Goal: Task Accomplishment & Management: Use online tool/utility

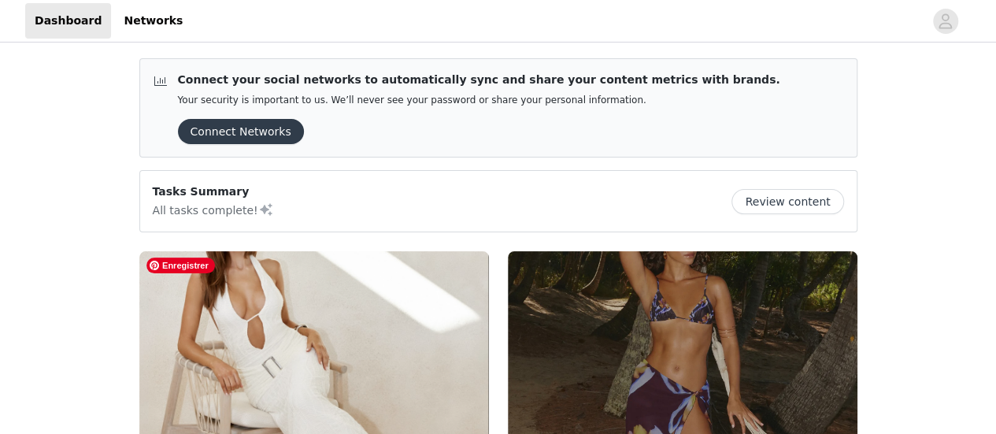
click at [351, 328] on img at bounding box center [314, 382] width 350 height 262
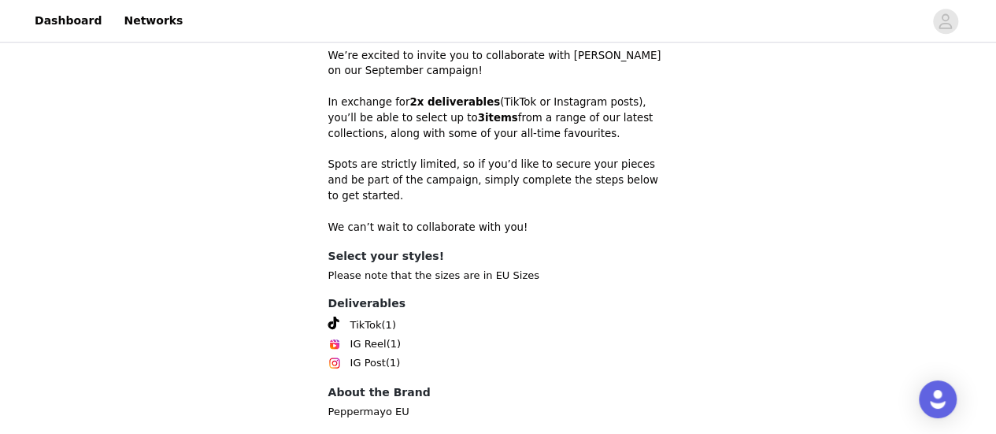
scroll to position [631, 0]
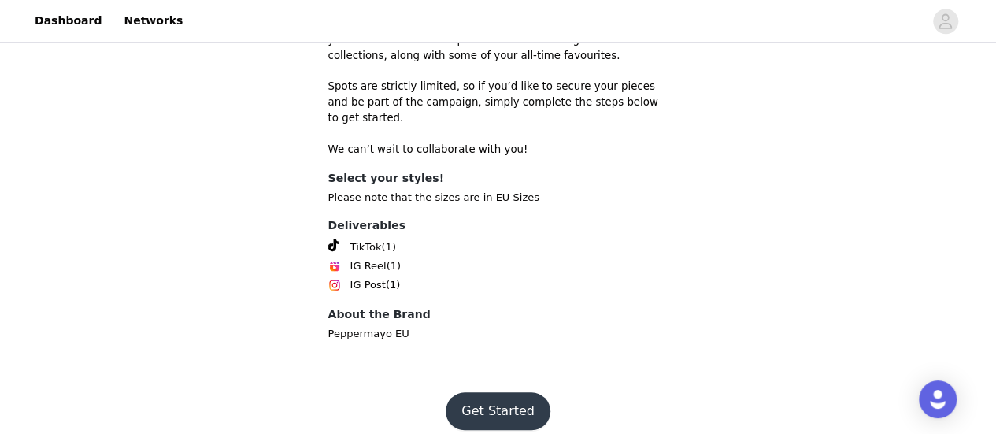
click at [488, 398] on button "Get Started" at bounding box center [498, 411] width 105 height 38
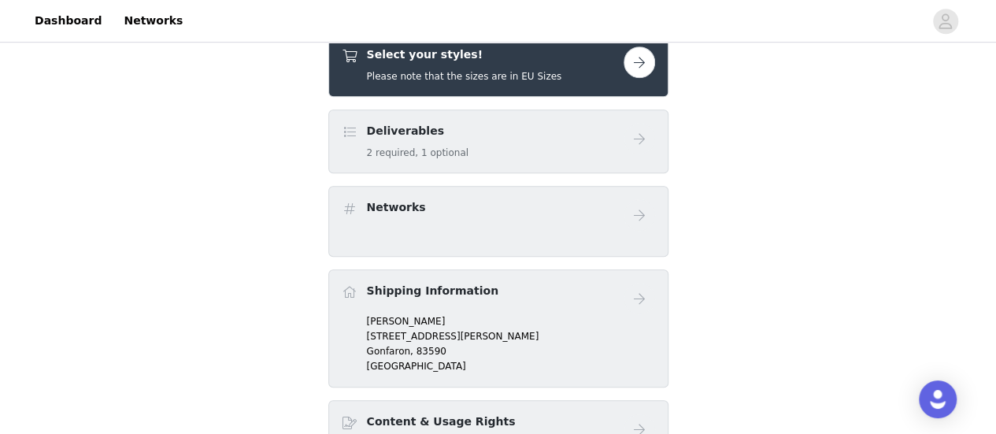
scroll to position [500, 0]
click at [473, 67] on div "Select your styles! Please note that the sizes are in EU Sizes" at bounding box center [464, 65] width 195 height 37
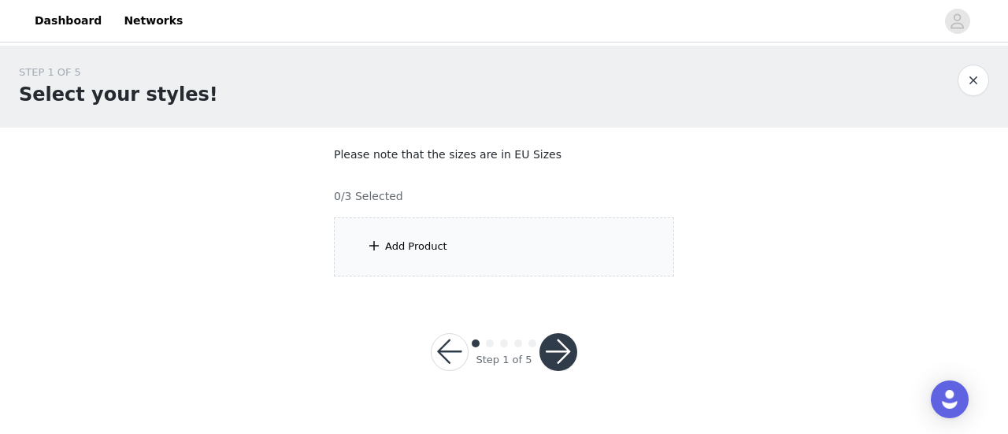
click at [594, 258] on div "Add Product" at bounding box center [504, 246] width 340 height 59
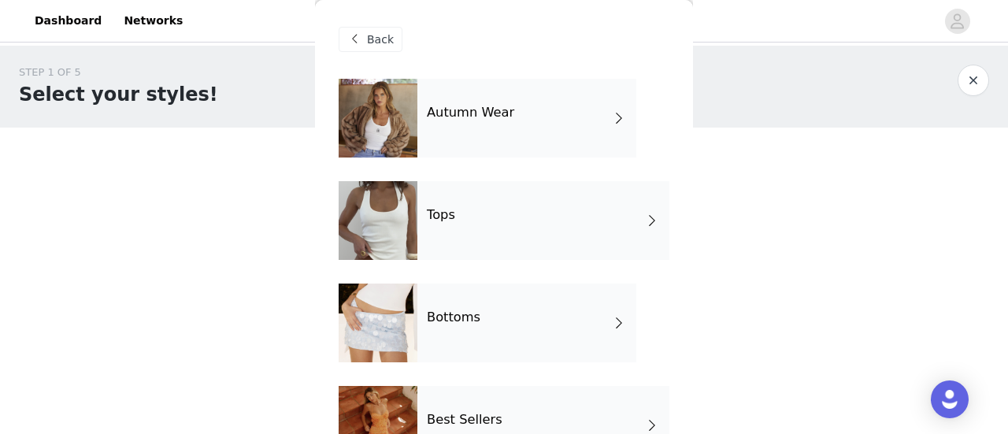
click at [537, 127] on div "Autumn Wear" at bounding box center [526, 118] width 219 height 79
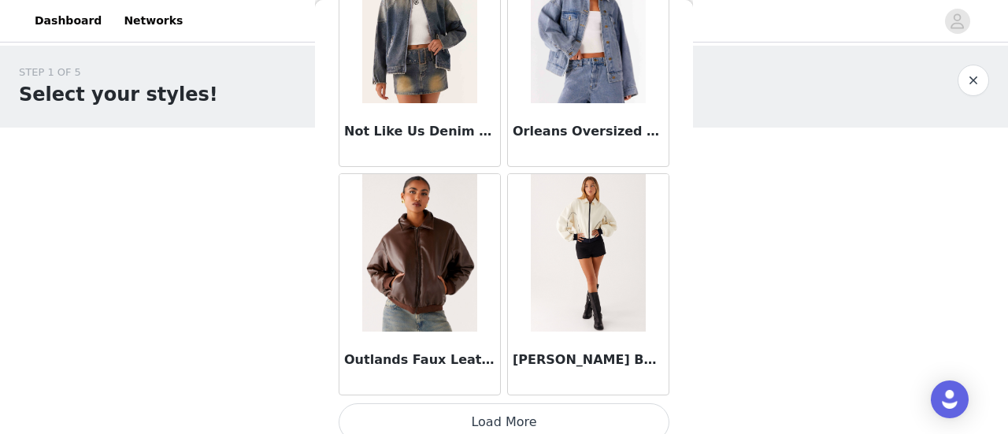
scroll to position [1970, 0]
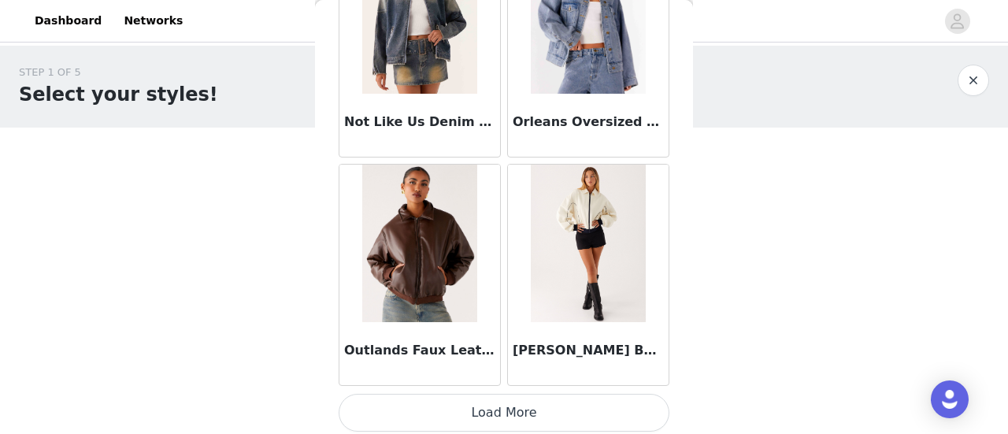
click at [545, 421] on button "Load More" at bounding box center [504, 413] width 331 height 38
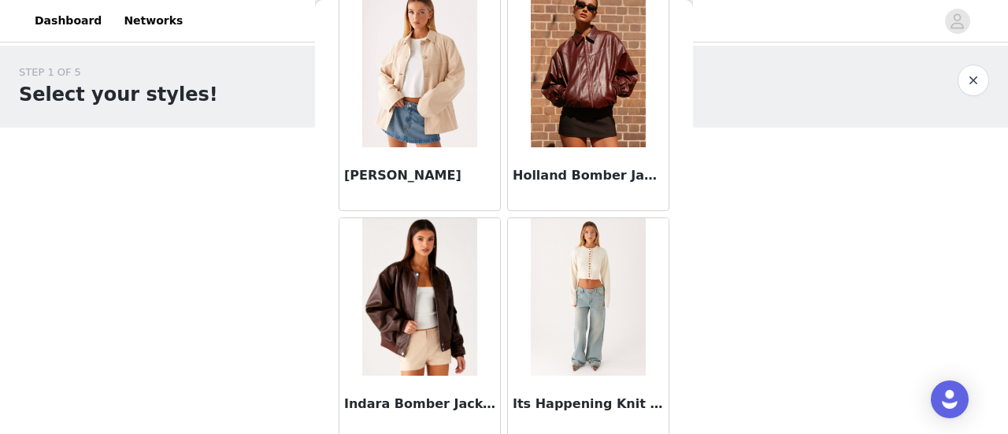
scroll to position [594, 0]
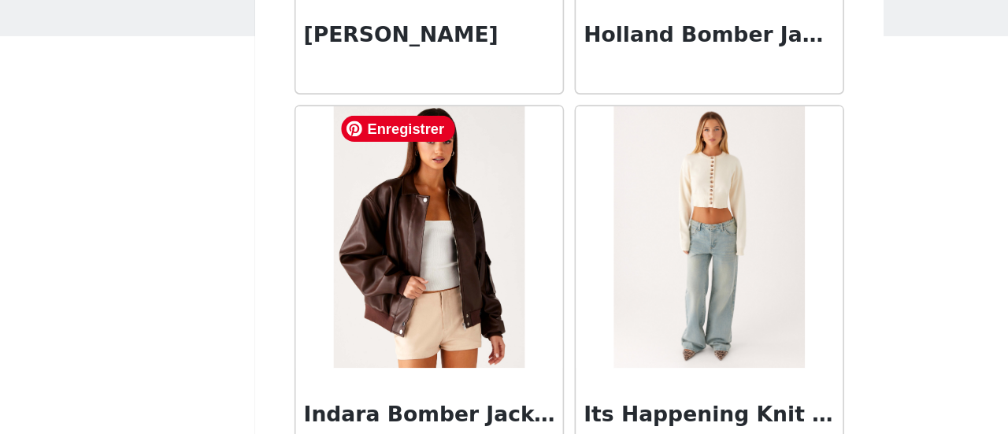
click at [405, 266] on img at bounding box center [419, 248] width 115 height 157
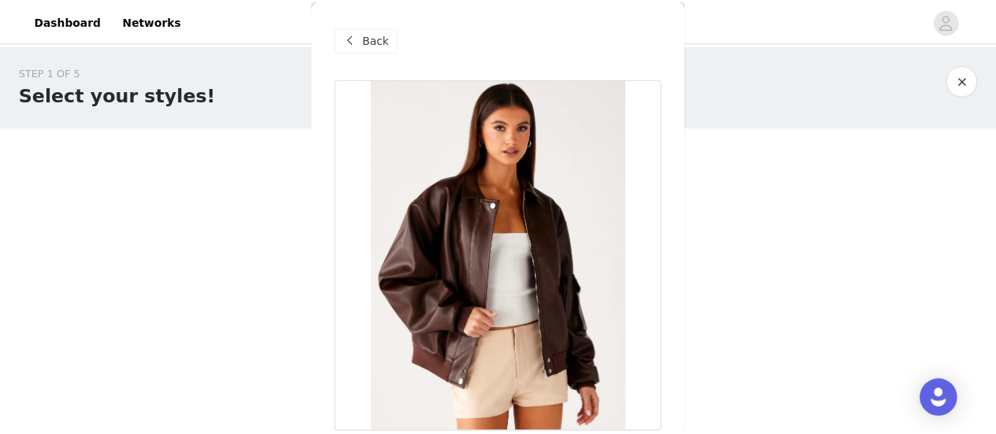
scroll to position [226, 0]
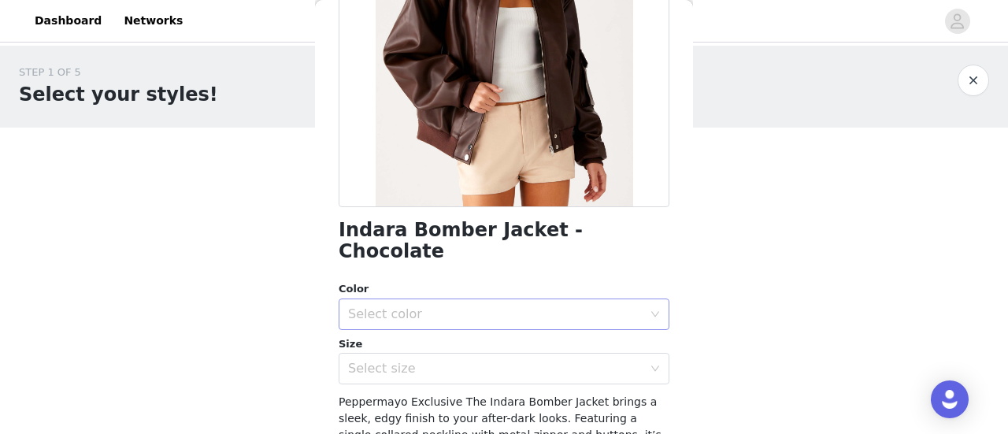
click at [409, 306] on div "Select color" at bounding box center [495, 314] width 294 height 16
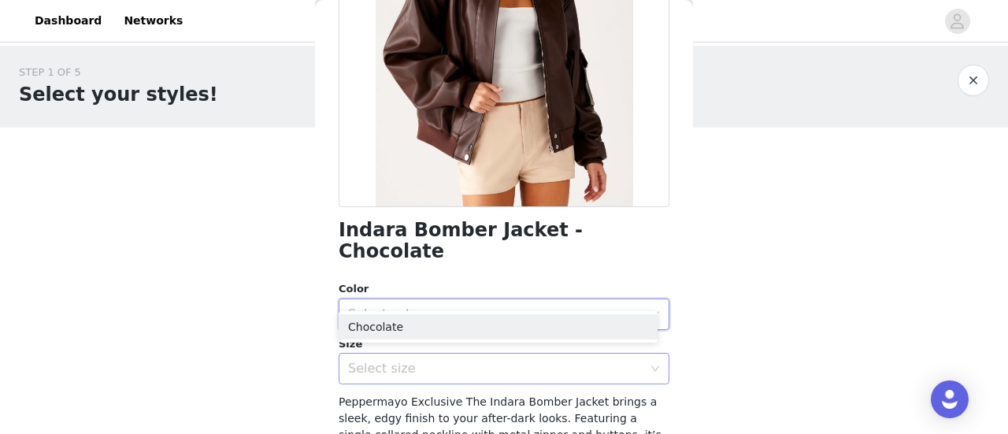
click at [539, 361] on div "Select size" at bounding box center [495, 369] width 294 height 16
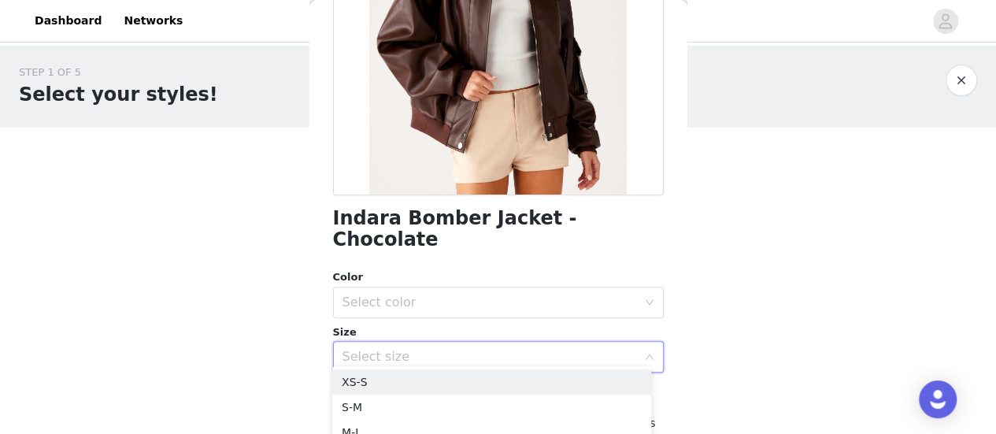
scroll to position [239, 0]
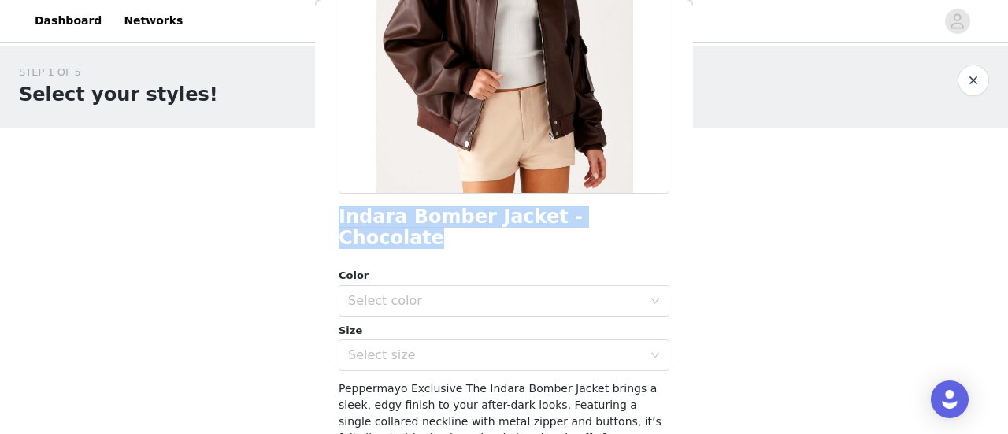
drag, startPoint x: 334, startPoint y: 216, endPoint x: 628, endPoint y: 224, distance: 294.6
click at [628, 224] on div "Indara Bomber Jacket - Chocolate" at bounding box center [504, 227] width 331 height 43
copy h1 "Indara Bomber Jacket - Chocolate"
click at [978, 80] on button "button" at bounding box center [972, 80] width 31 height 31
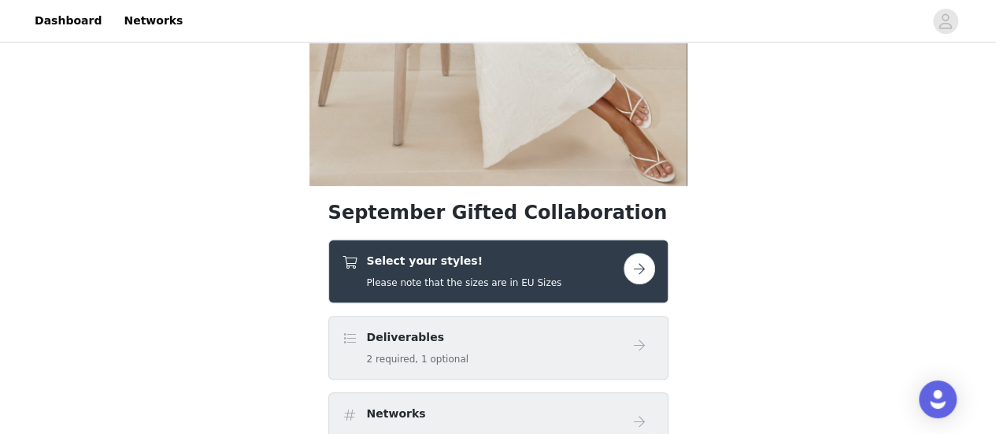
scroll to position [317, 0]
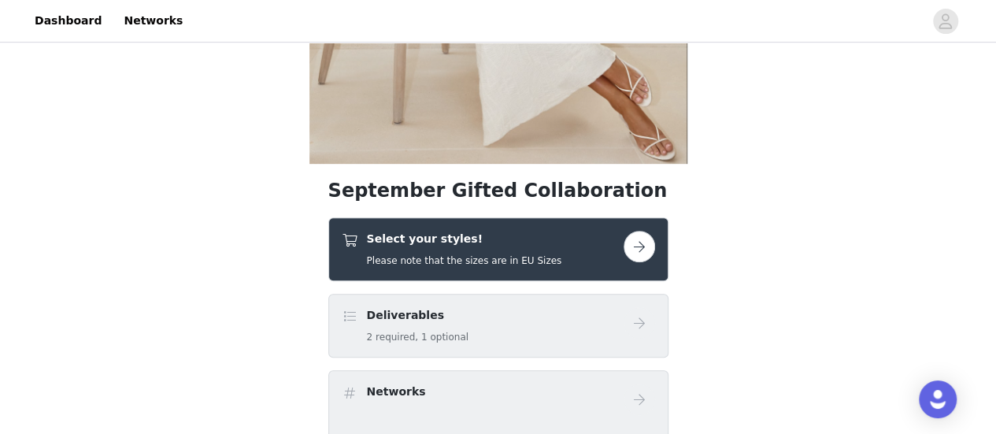
click at [642, 249] on button "button" at bounding box center [639, 246] width 31 height 31
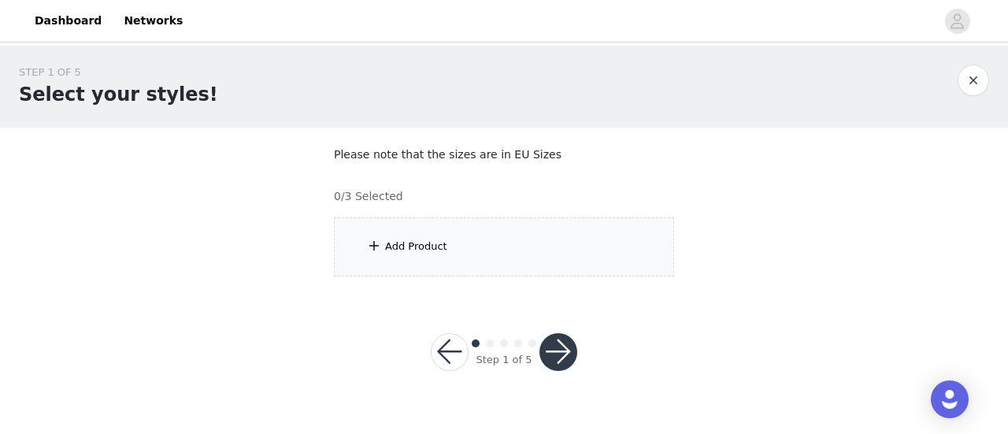
click at [475, 254] on div "Add Product" at bounding box center [504, 246] width 340 height 59
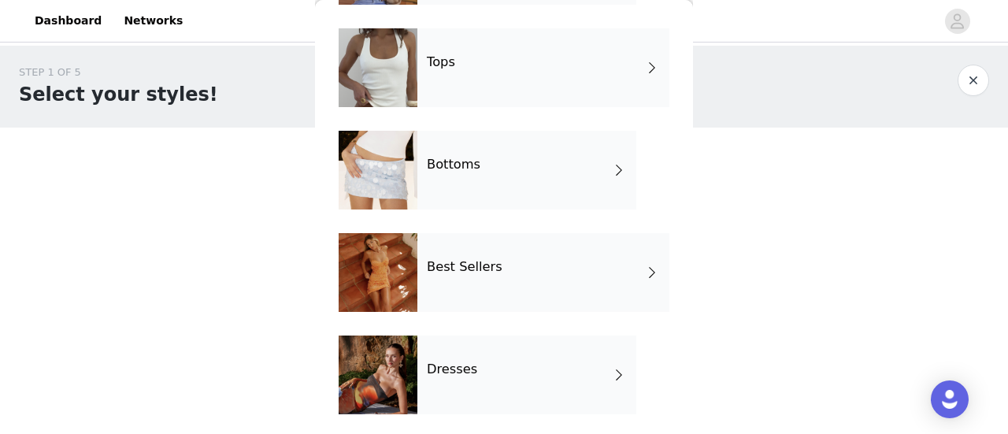
scroll to position [151, 0]
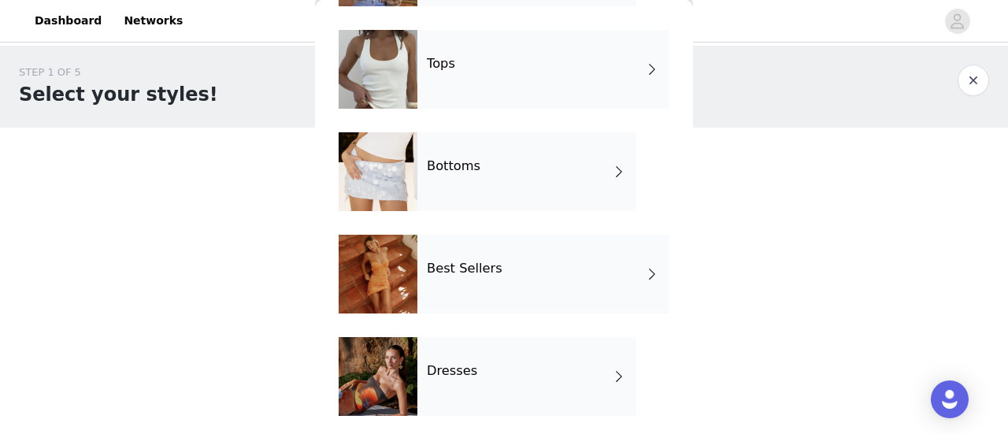
click at [552, 87] on div "Tops" at bounding box center [543, 69] width 252 height 79
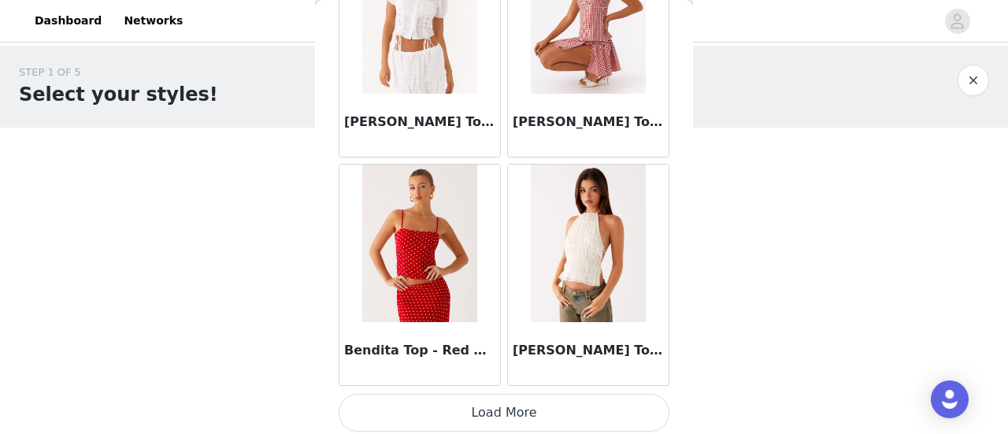
scroll to position [1969, 0]
click at [512, 420] on button "Load More" at bounding box center [504, 413] width 331 height 38
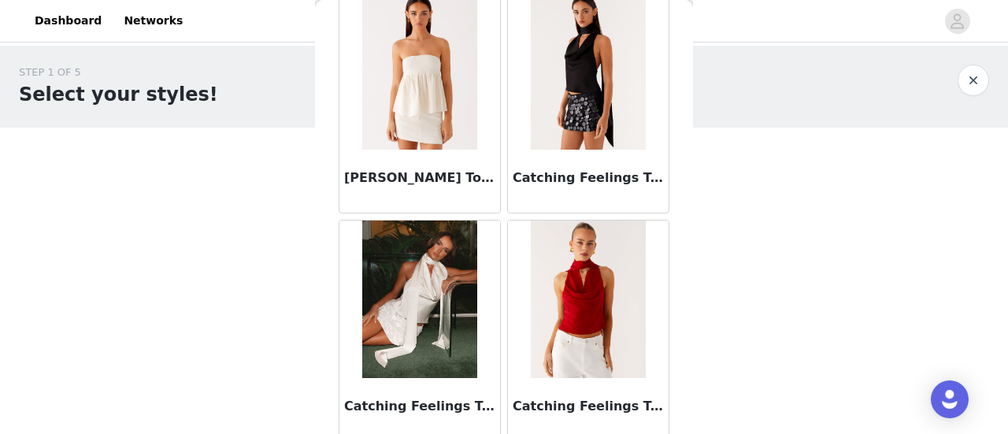
scroll to position [4248, 0]
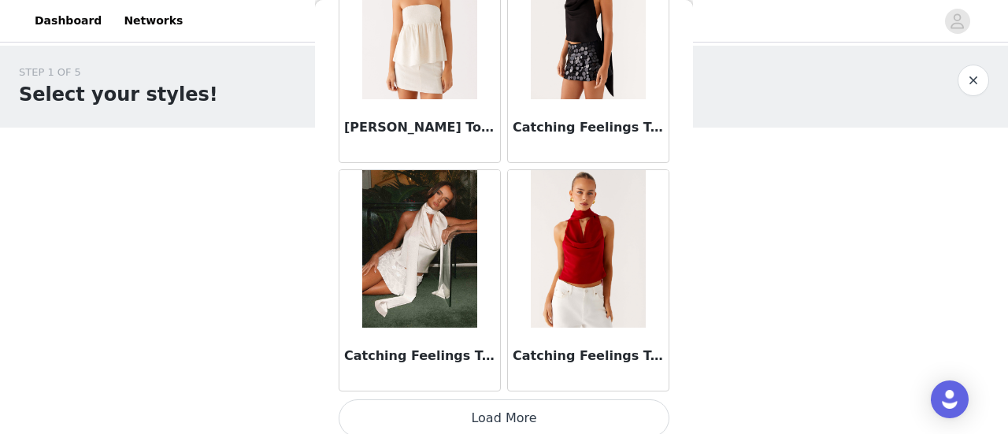
click at [617, 407] on button "Load More" at bounding box center [504, 418] width 331 height 38
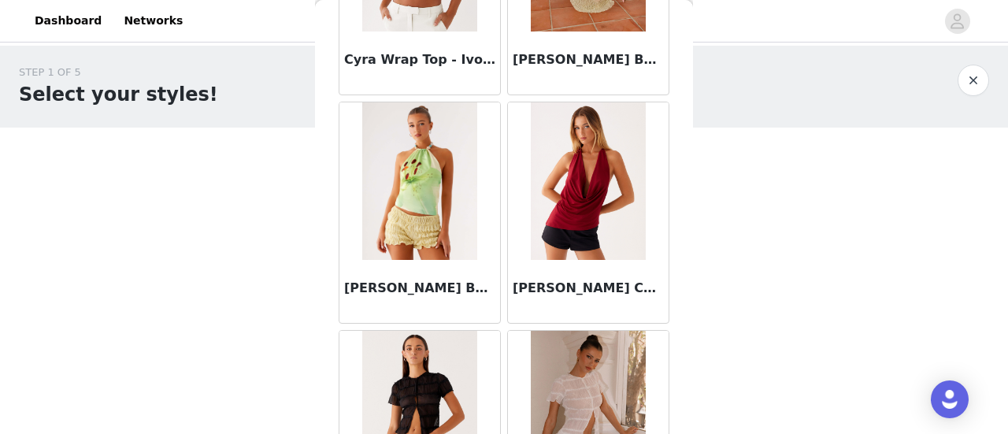
scroll to position [6526, 0]
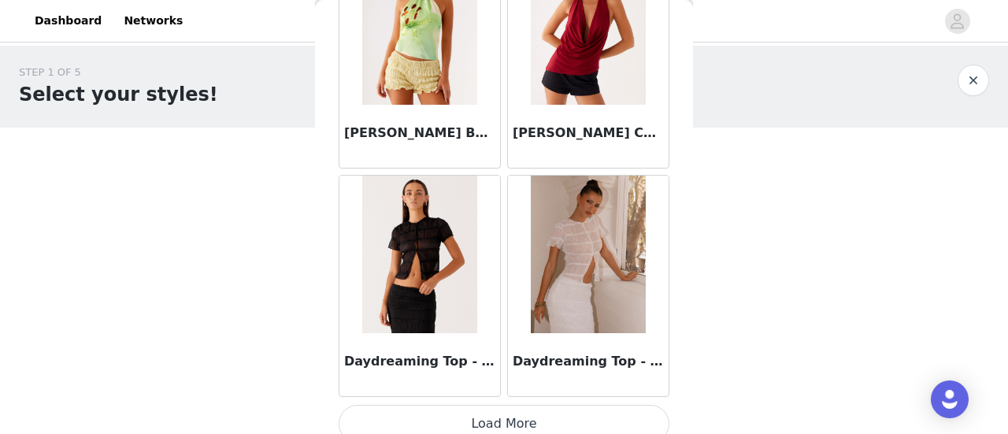
click at [579, 405] on button "Load More" at bounding box center [504, 424] width 331 height 38
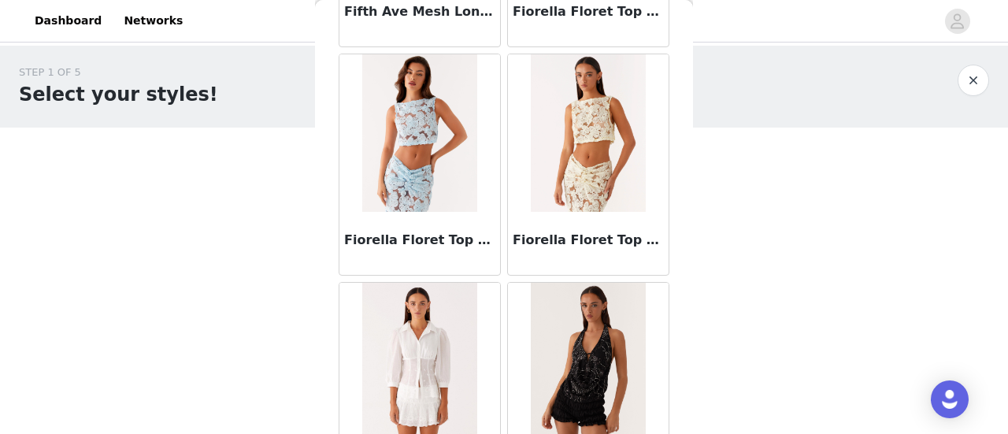
scroll to position [8804, 0]
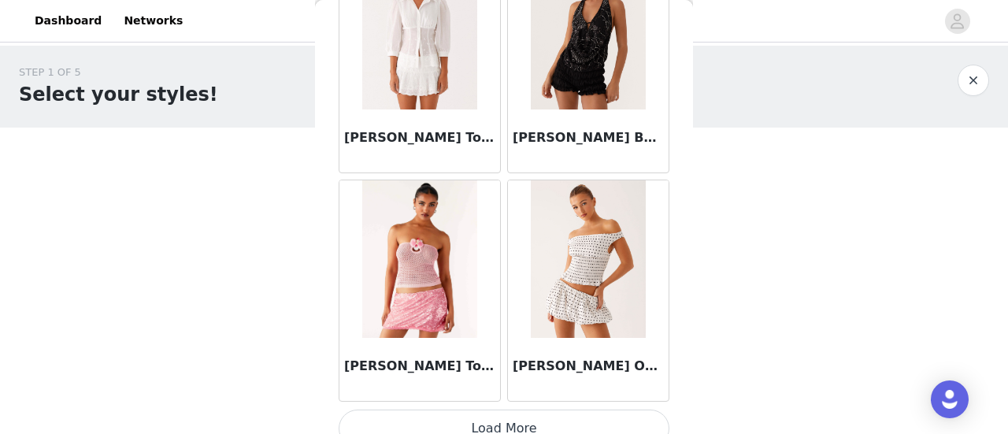
click at [624, 409] on button "Load More" at bounding box center [504, 428] width 331 height 38
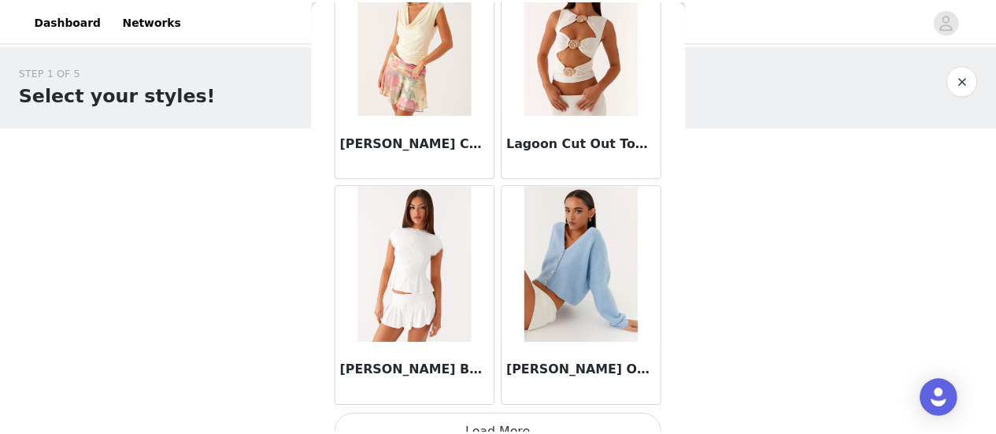
scroll to position [11077, 0]
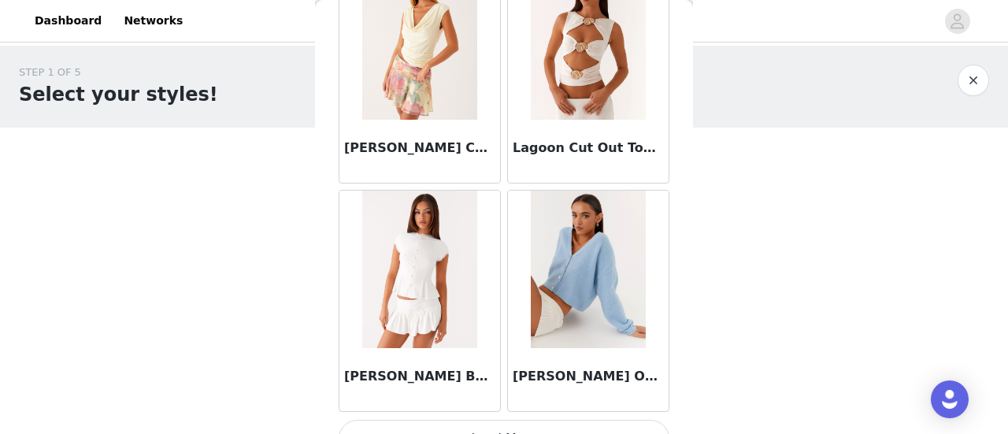
click at [976, 89] on button "button" at bounding box center [972, 80] width 31 height 31
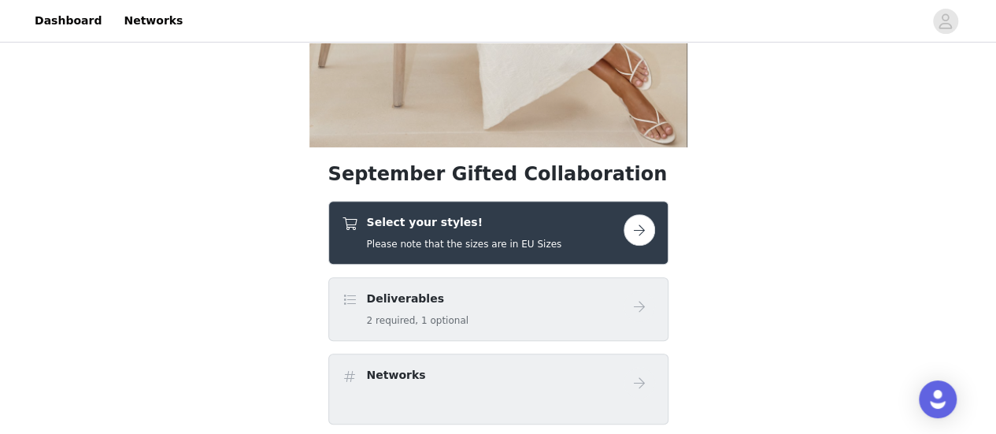
scroll to position [353, 0]
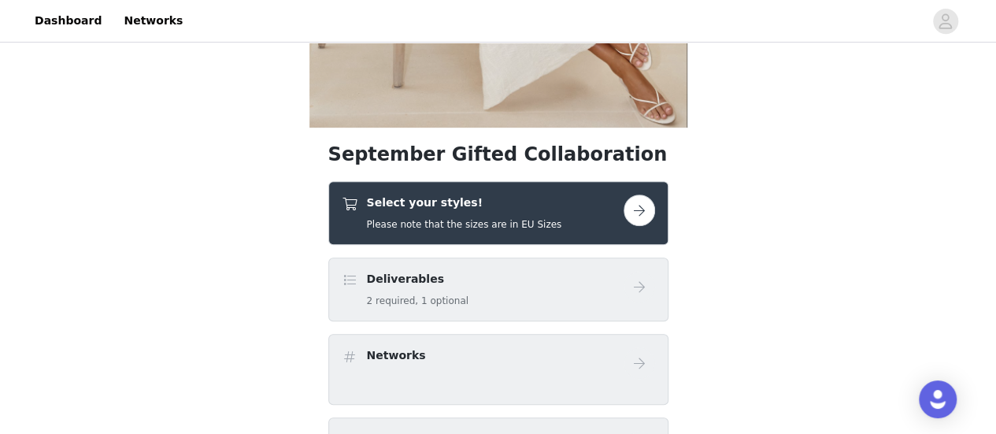
click at [595, 210] on div "Select your styles! Please note that the sizes are in EU Sizes" at bounding box center [483, 212] width 282 height 37
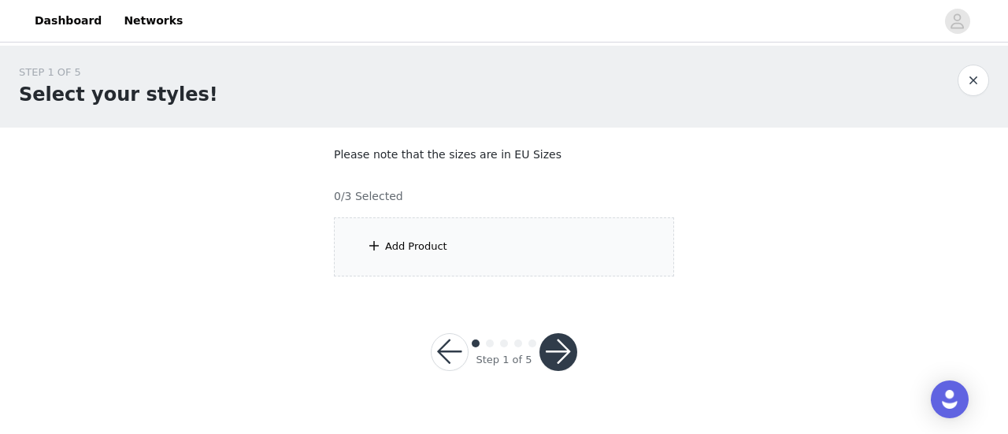
click at [622, 223] on div "Add Product" at bounding box center [504, 246] width 340 height 59
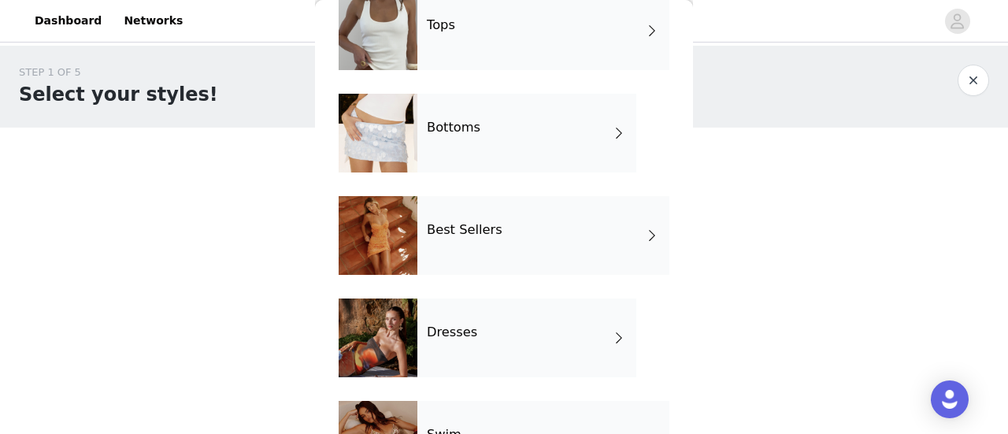
scroll to position [192, 0]
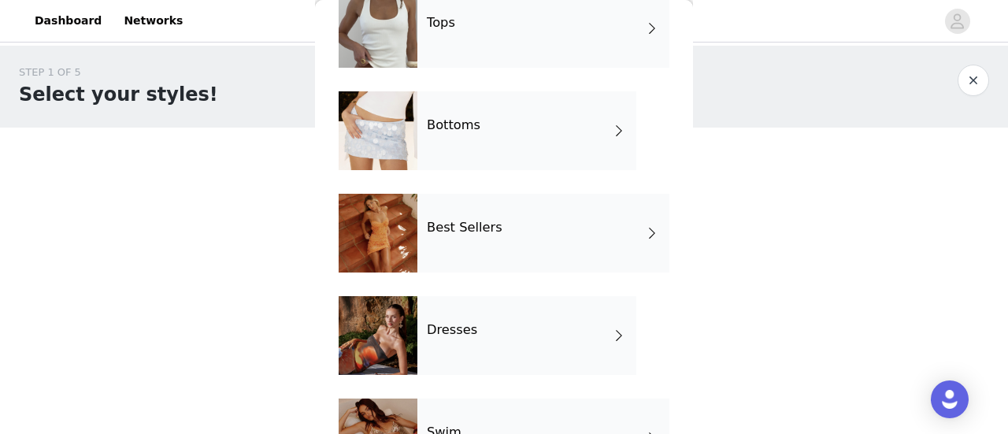
click at [531, 165] on div "Bottoms" at bounding box center [526, 130] width 219 height 79
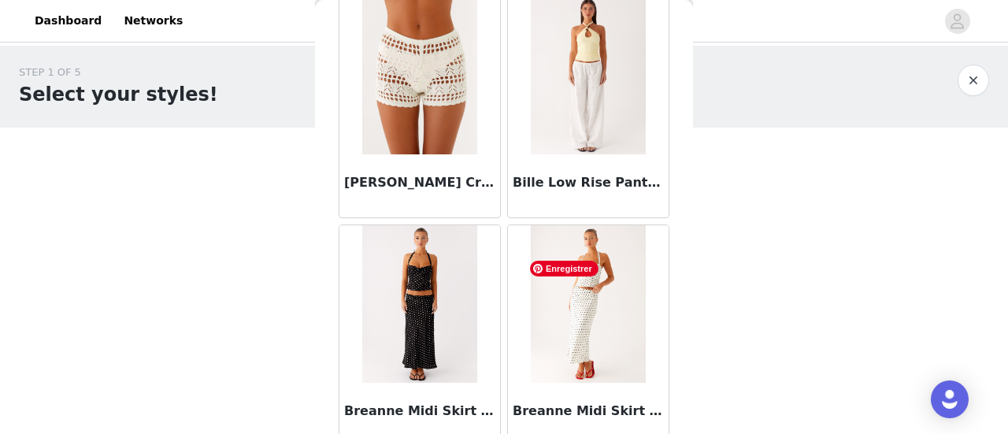
scroll to position [415, 0]
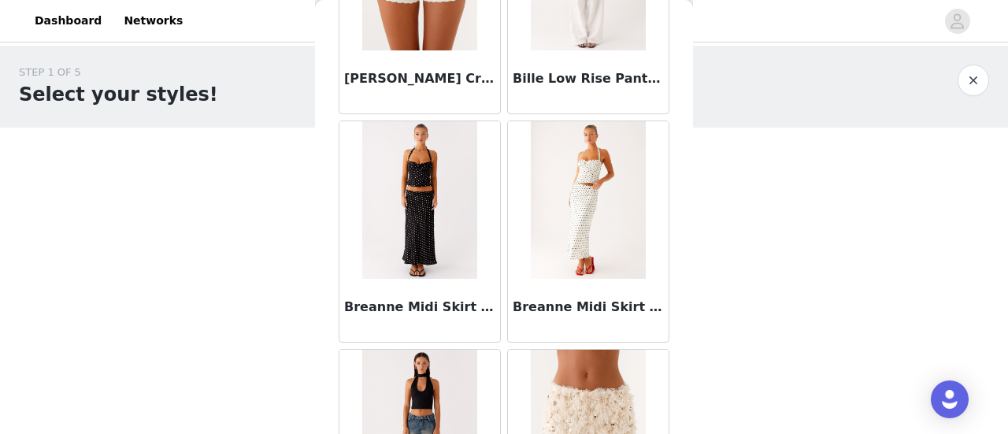
click at [478, 235] on div at bounding box center [419, 199] width 161 height 157
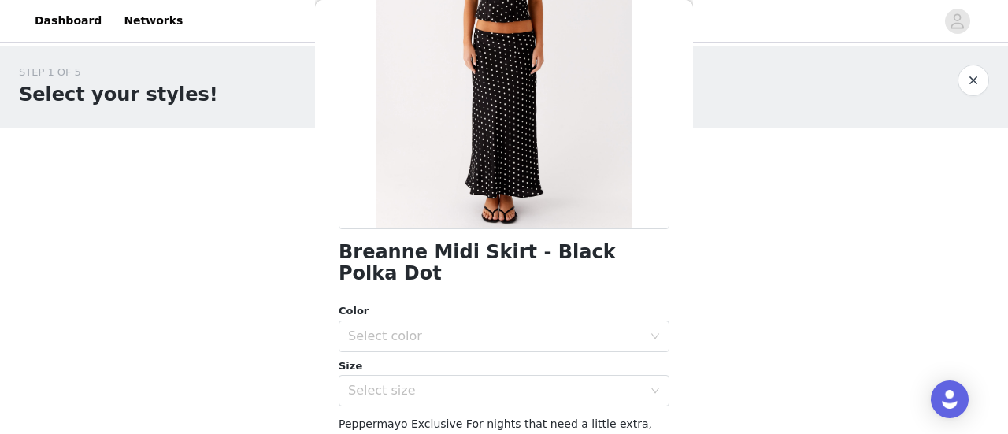
scroll to position [0, 0]
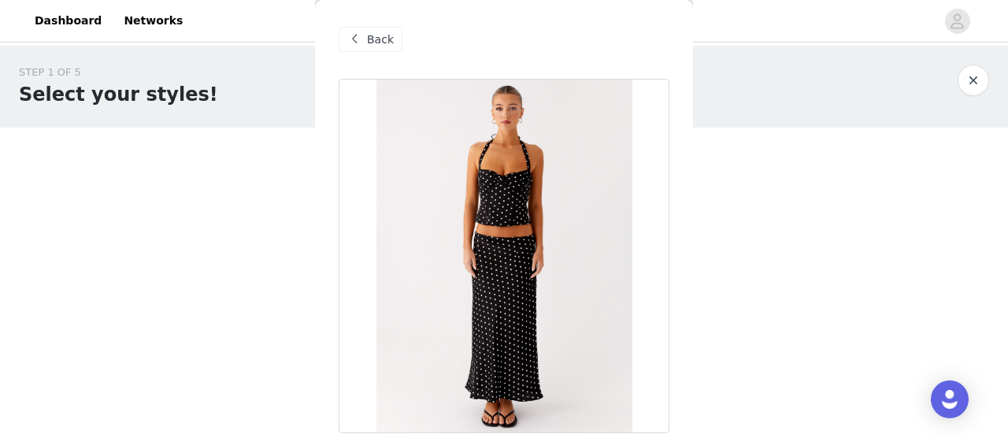
click at [377, 38] on span "Back" at bounding box center [380, 39] width 27 height 17
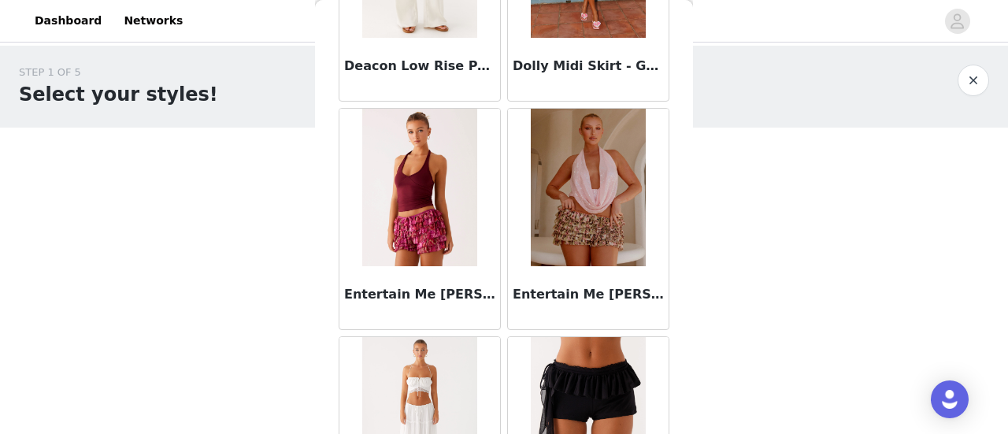
scroll to position [1955, 0]
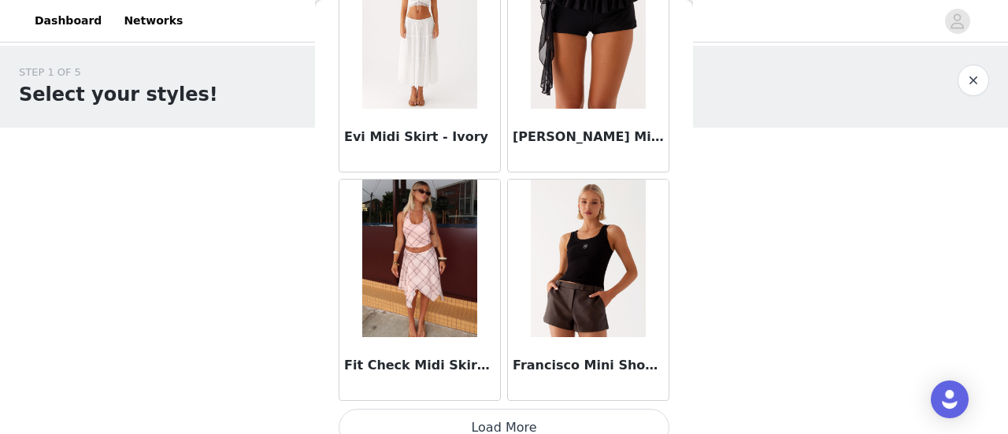
click at [584, 415] on button "Load More" at bounding box center [504, 428] width 331 height 38
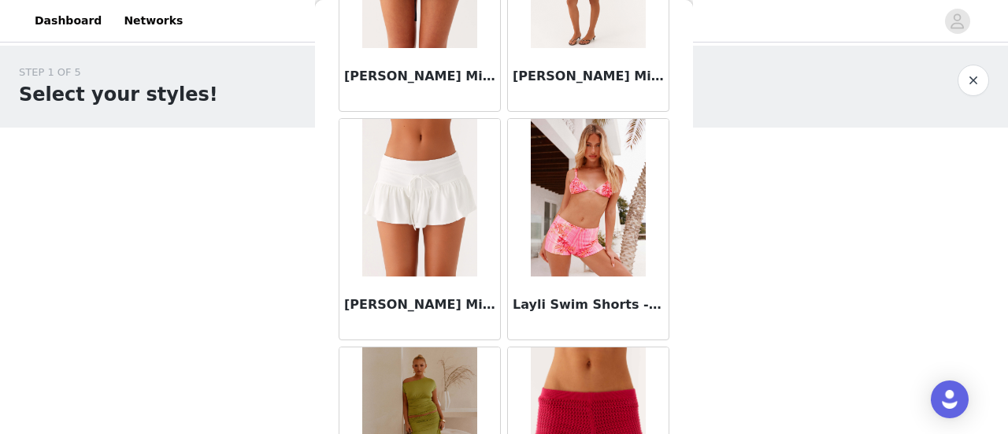
scroll to position [4248, 0]
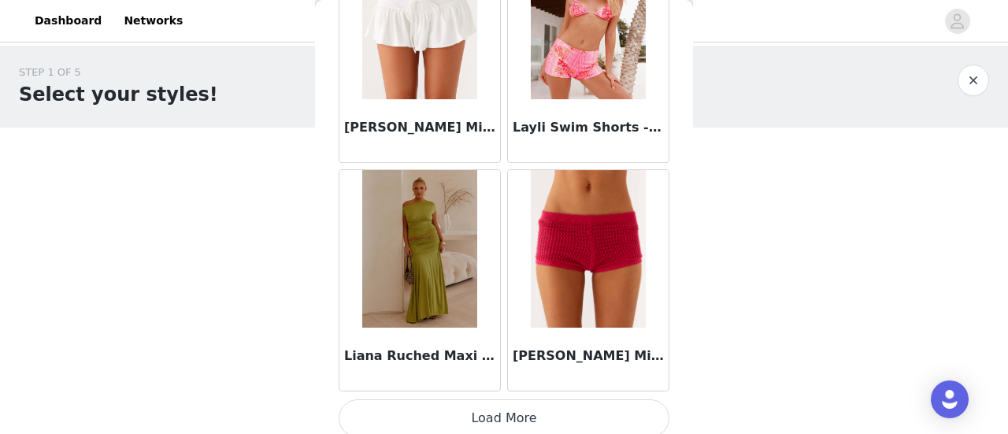
click at [608, 412] on button "Load More" at bounding box center [504, 418] width 331 height 38
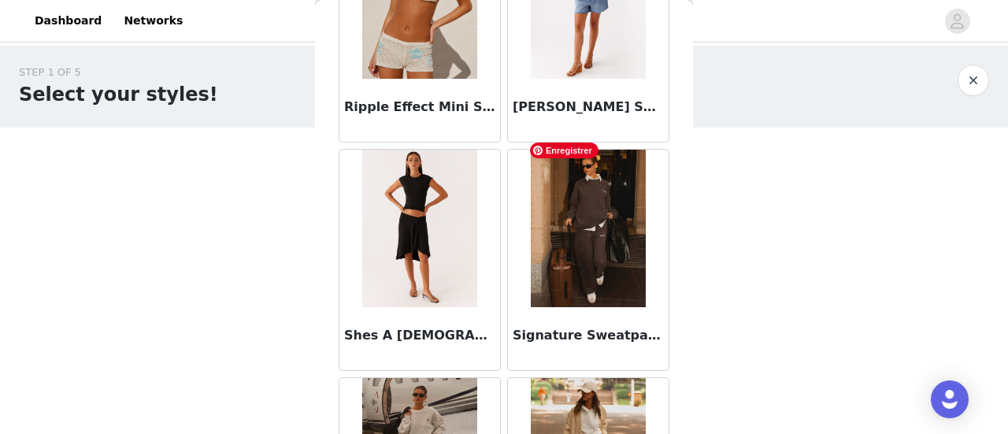
scroll to position [6526, 0]
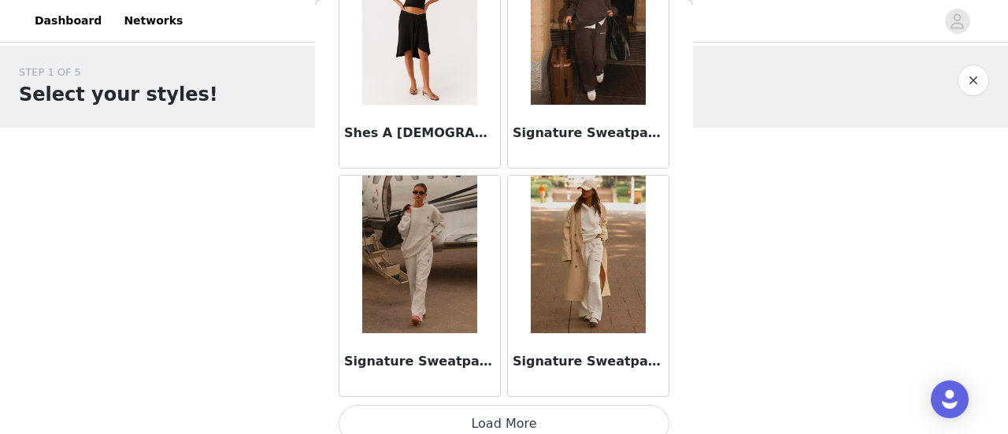
click at [596, 409] on button "Load More" at bounding box center [504, 424] width 331 height 38
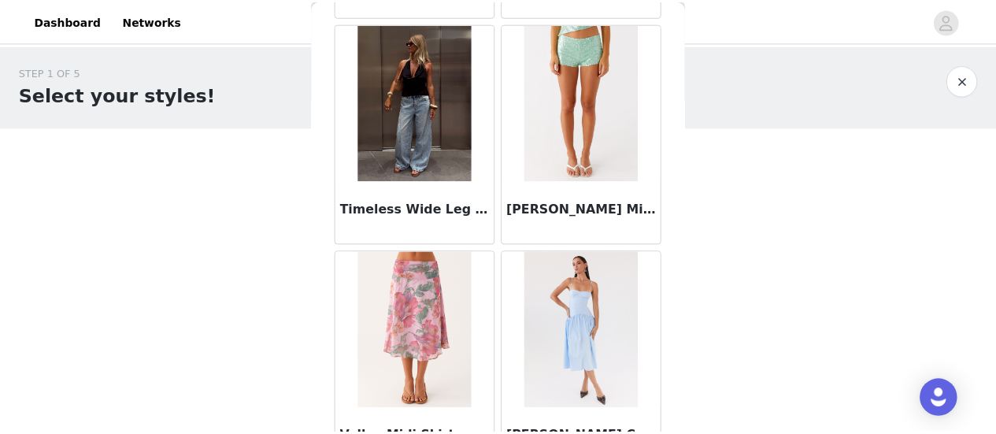
scroll to position [7615, 0]
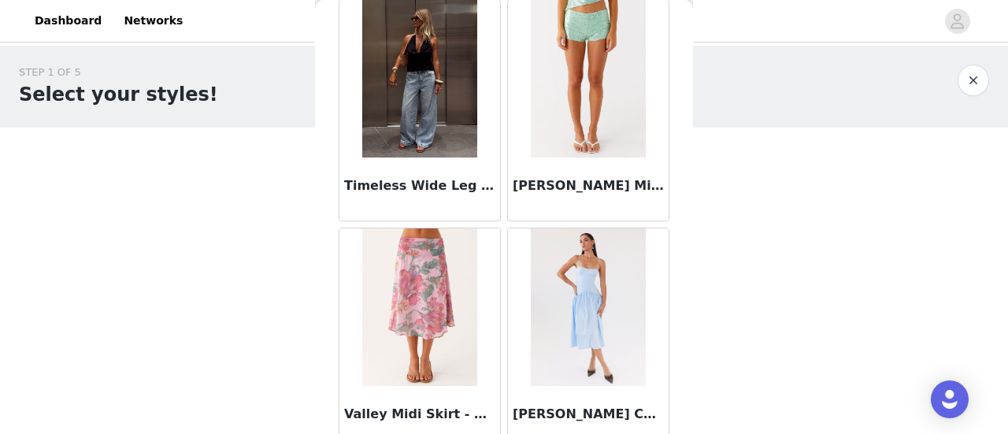
click at [978, 75] on button "button" at bounding box center [972, 80] width 31 height 31
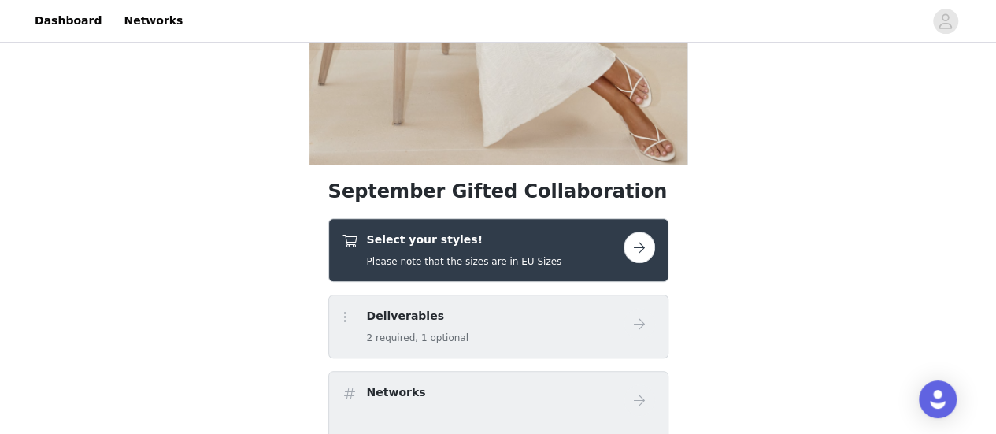
scroll to position [324, 0]
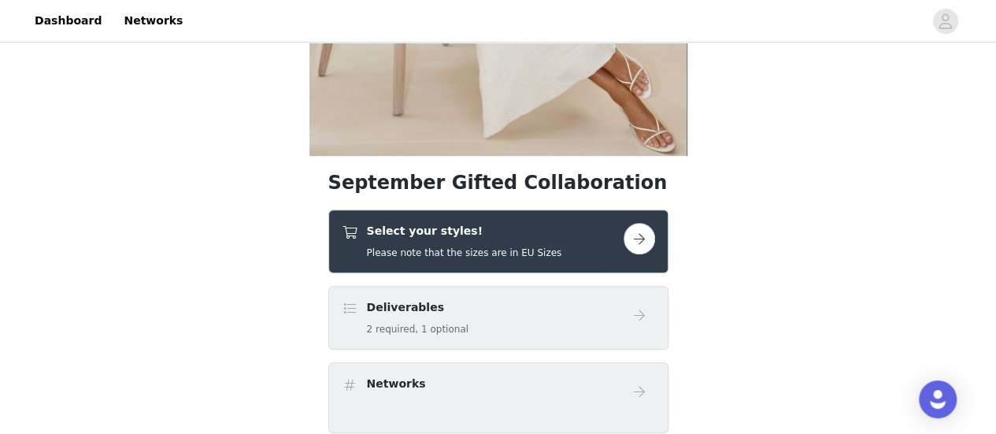
click at [584, 224] on div "Select your styles! Please note that the sizes are in EU Sizes" at bounding box center [483, 241] width 282 height 37
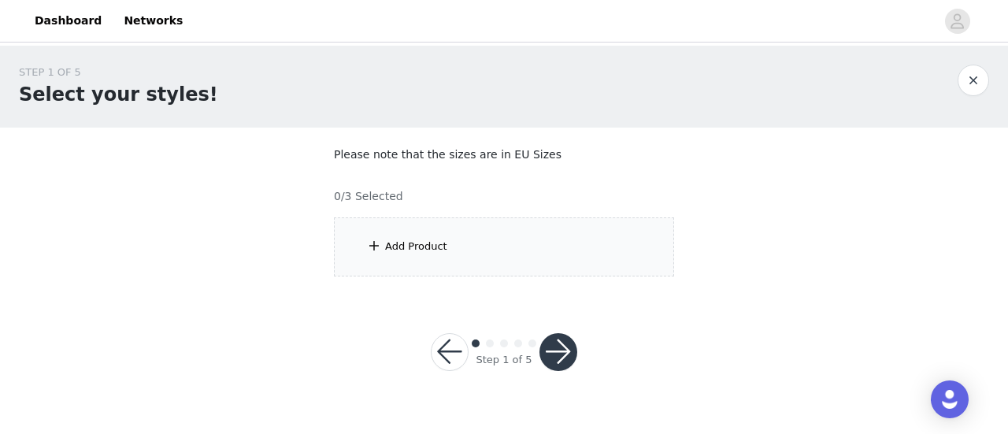
click at [650, 250] on div "Add Product" at bounding box center [504, 246] width 340 height 59
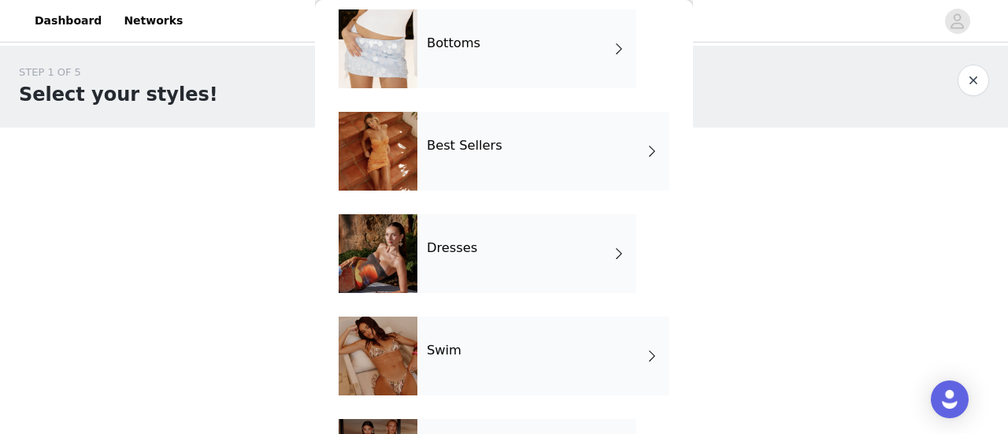
scroll to position [274, 0]
click at [539, 256] on div "Dresses" at bounding box center [526, 253] width 219 height 79
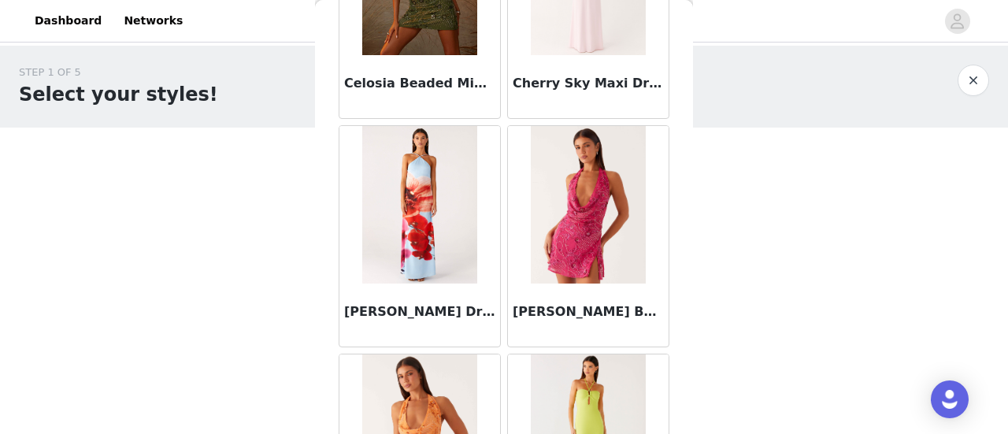
scroll to position [1970, 0]
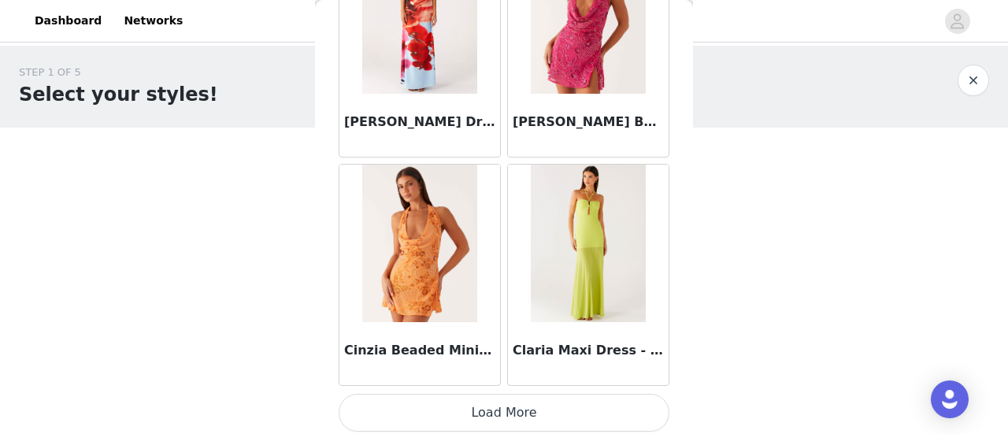
click at [584, 410] on button "Load More" at bounding box center [504, 413] width 331 height 38
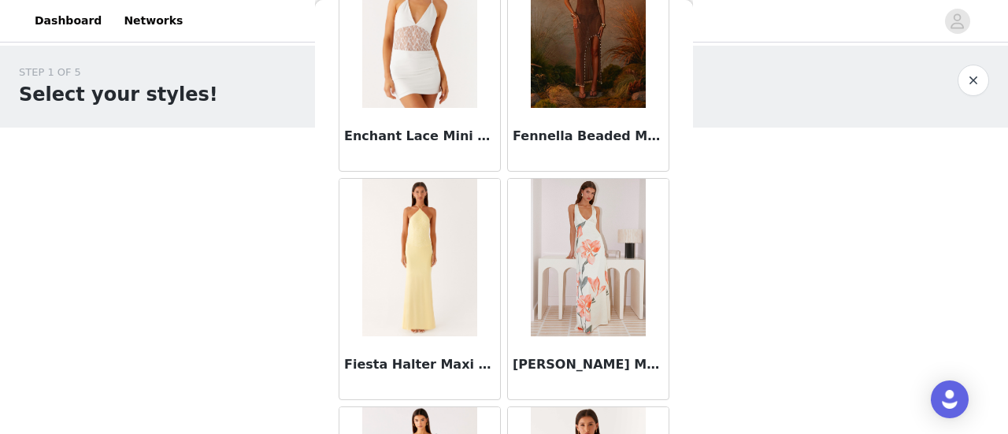
scroll to position [4248, 0]
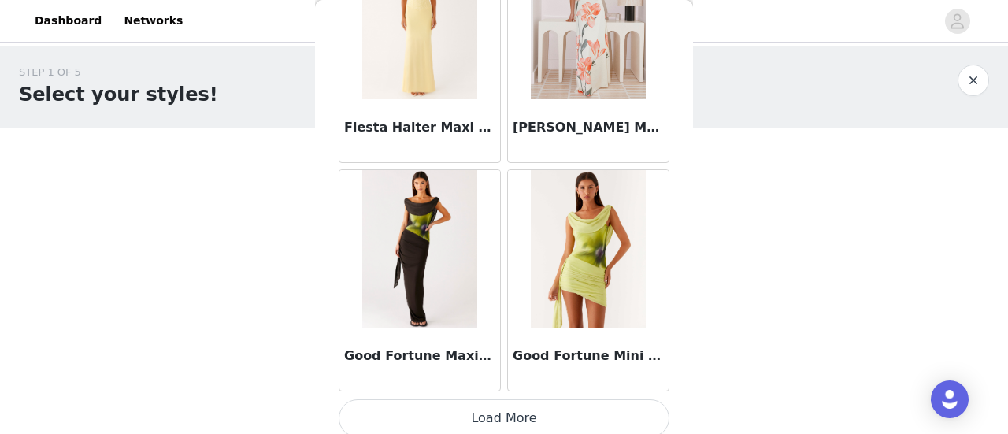
click at [592, 412] on button "Load More" at bounding box center [504, 418] width 331 height 38
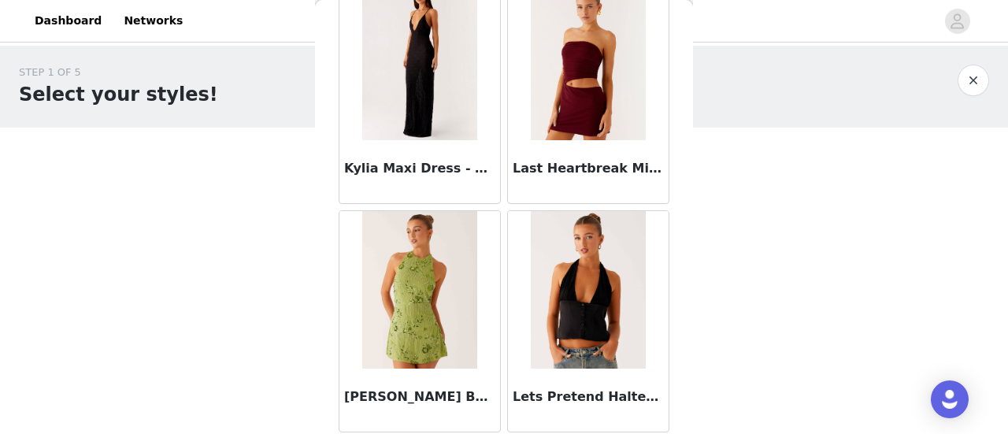
scroll to position [6526, 0]
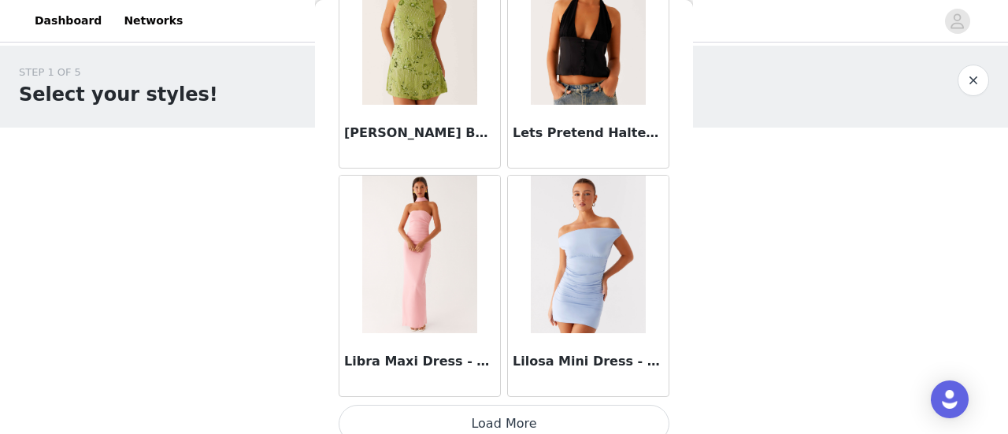
click at [597, 420] on button "Load More" at bounding box center [504, 424] width 331 height 38
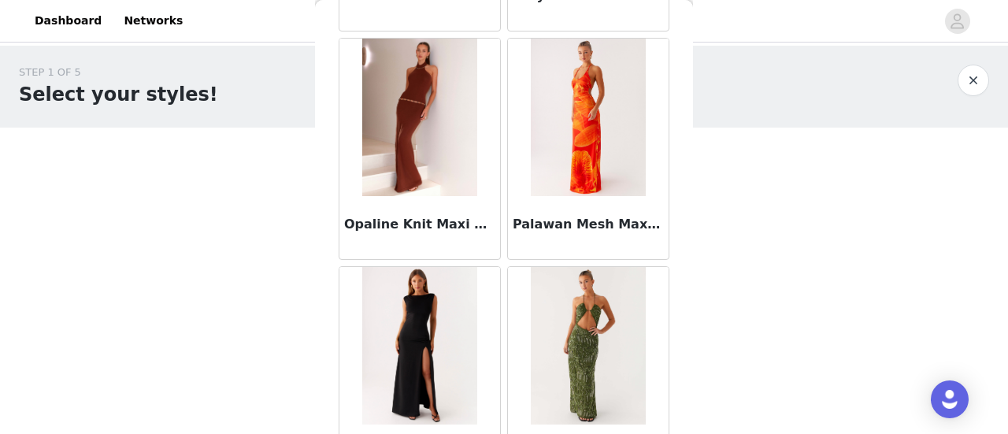
scroll to position [8804, 0]
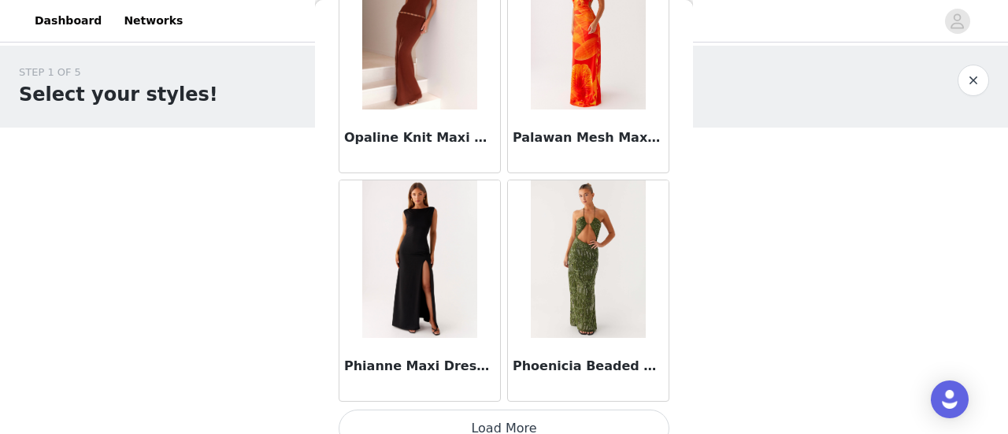
click at [611, 409] on button "Load More" at bounding box center [504, 428] width 331 height 38
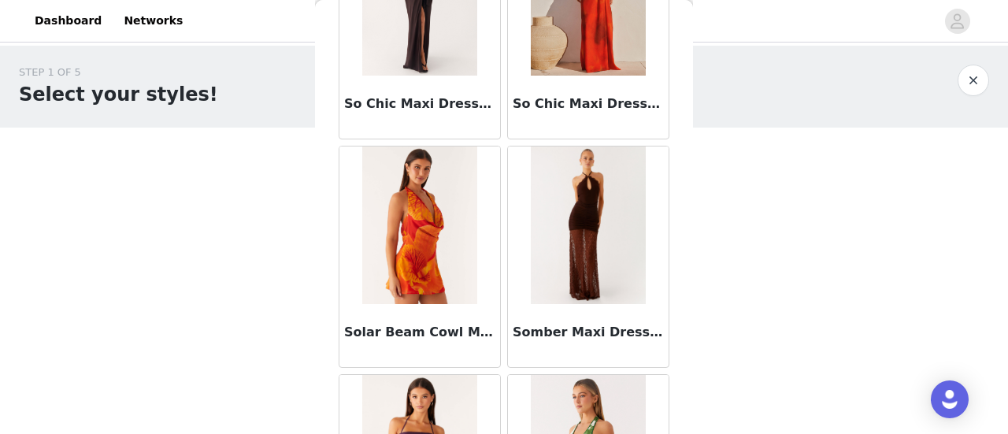
scroll to position [11082, 0]
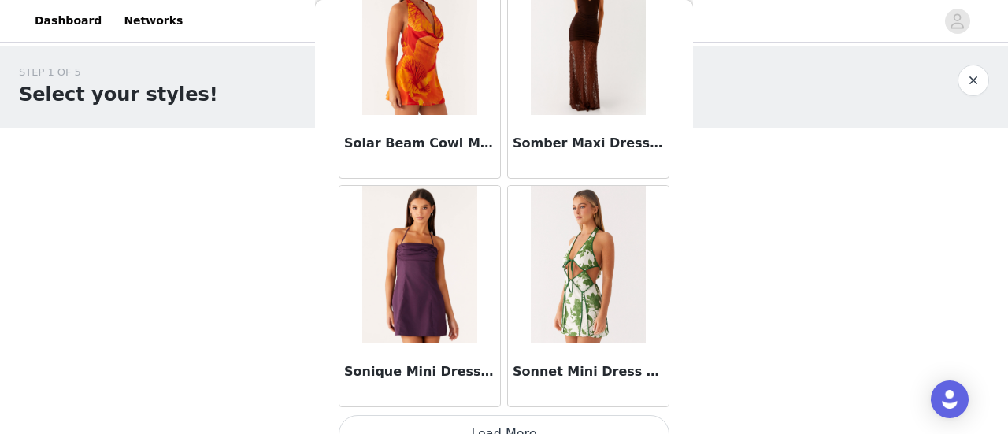
click at [624, 415] on button "Load More" at bounding box center [504, 434] width 331 height 38
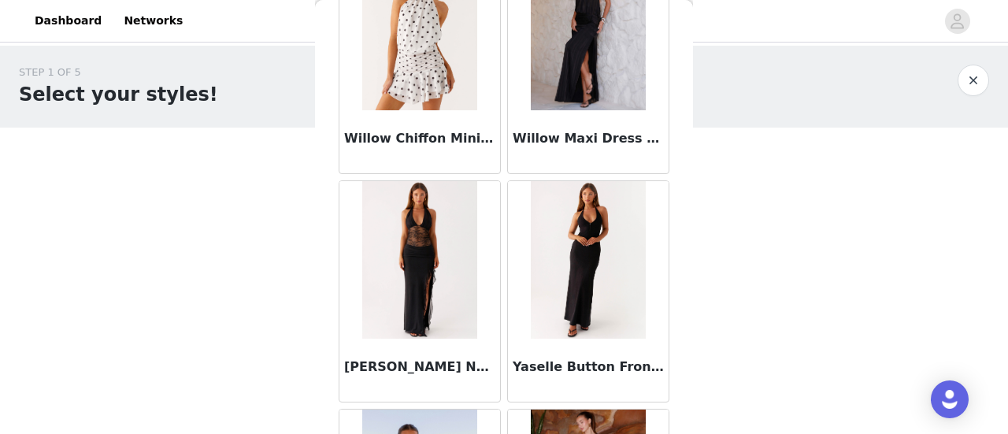
scroll to position [13360, 0]
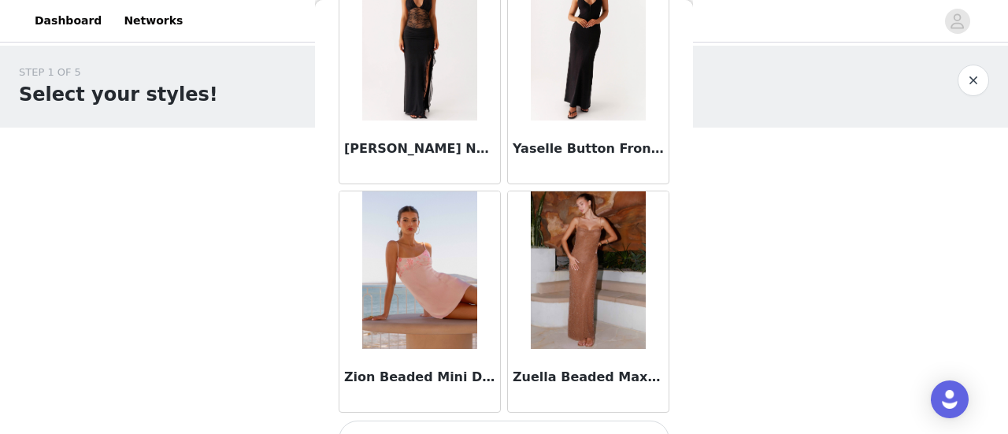
click at [620, 420] on button "Load More" at bounding box center [504, 439] width 331 height 38
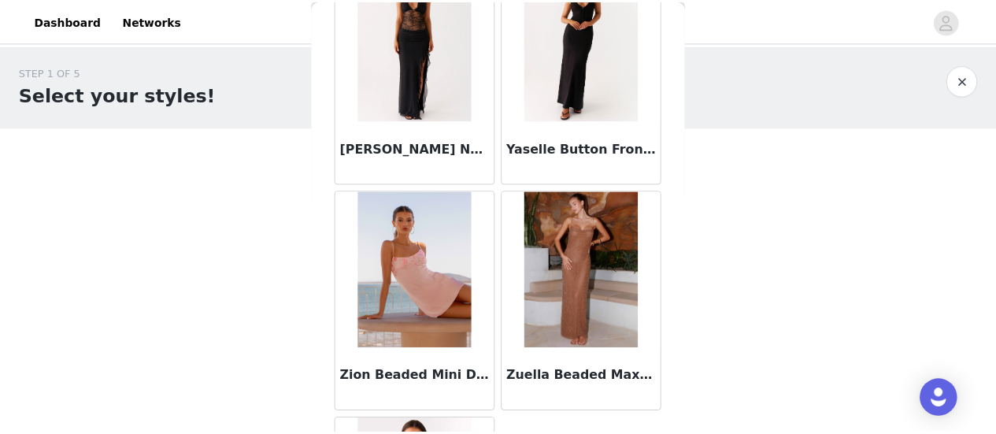
scroll to position [13538, 0]
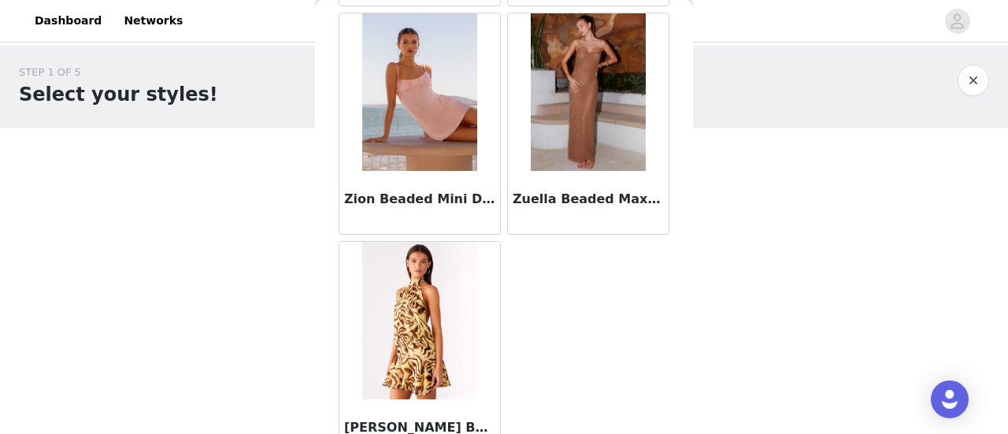
click at [974, 80] on button "button" at bounding box center [972, 80] width 31 height 31
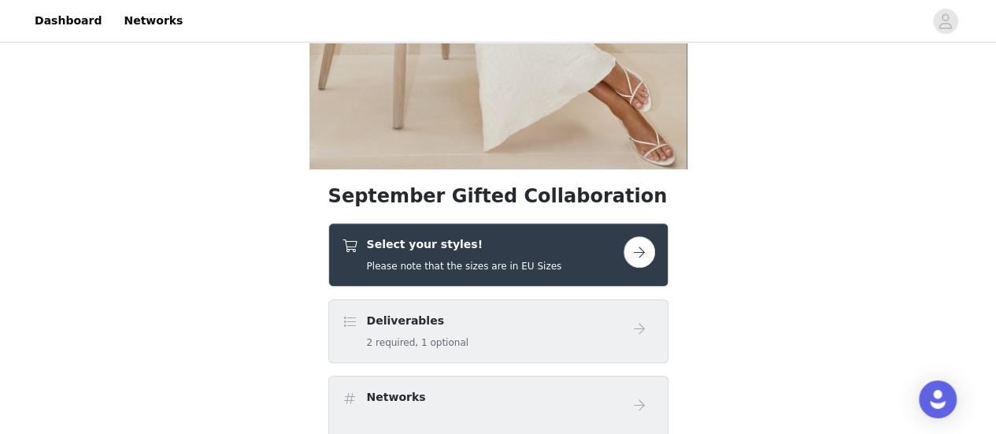
scroll to position [312, 0]
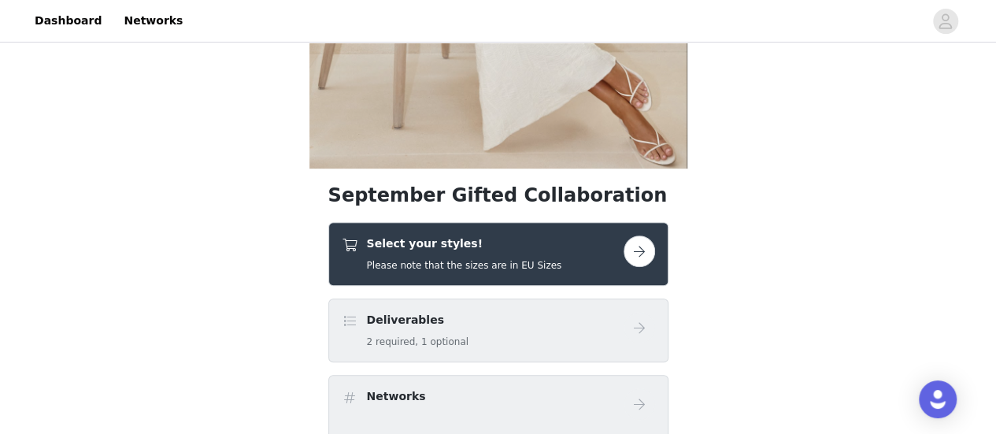
click at [511, 261] on h5 "Please note that the sizes are in EU Sizes" at bounding box center [464, 265] width 195 height 14
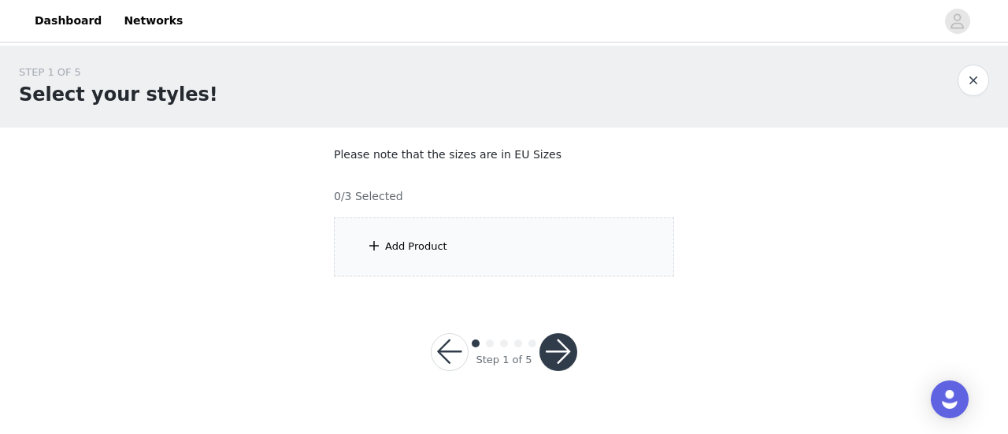
click at [493, 258] on div "Add Product" at bounding box center [504, 246] width 340 height 59
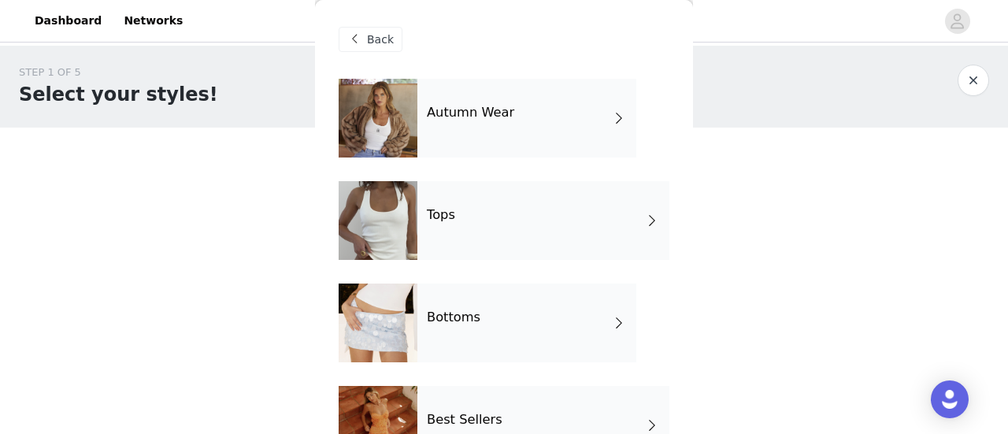
click at [521, 128] on div "Autumn Wear" at bounding box center [526, 118] width 219 height 79
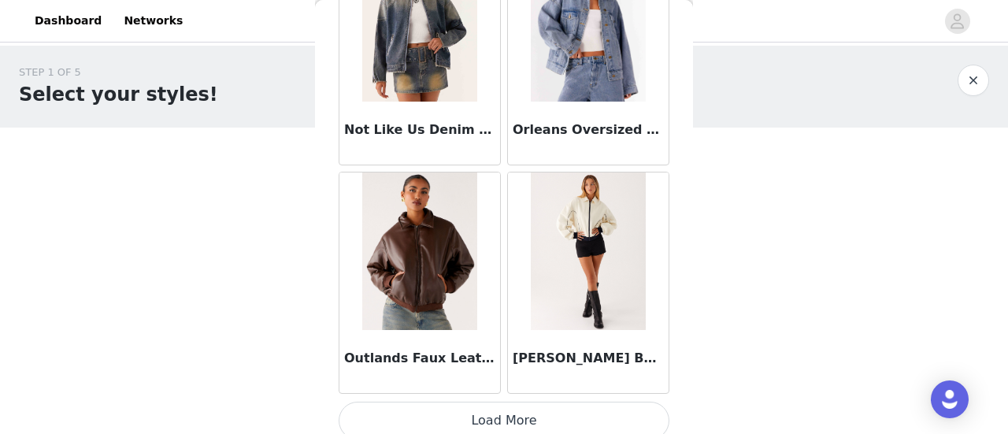
scroll to position [1970, 0]
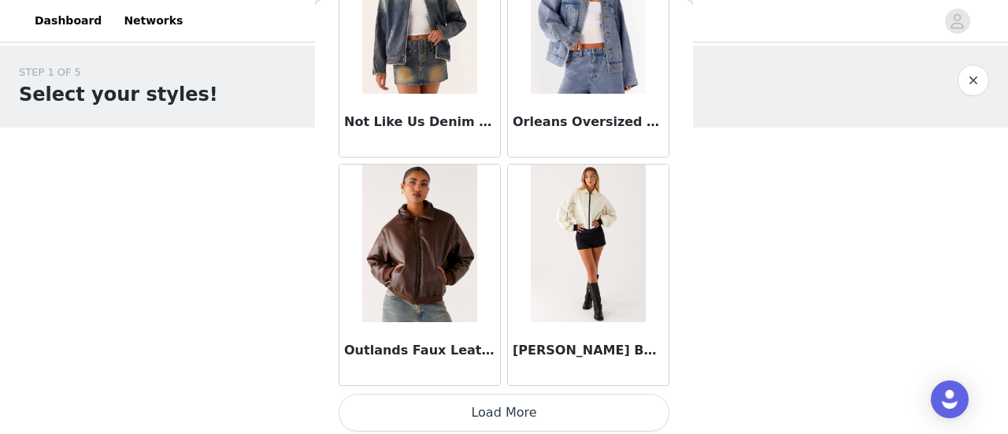
click at [557, 405] on button "Load More" at bounding box center [504, 413] width 331 height 38
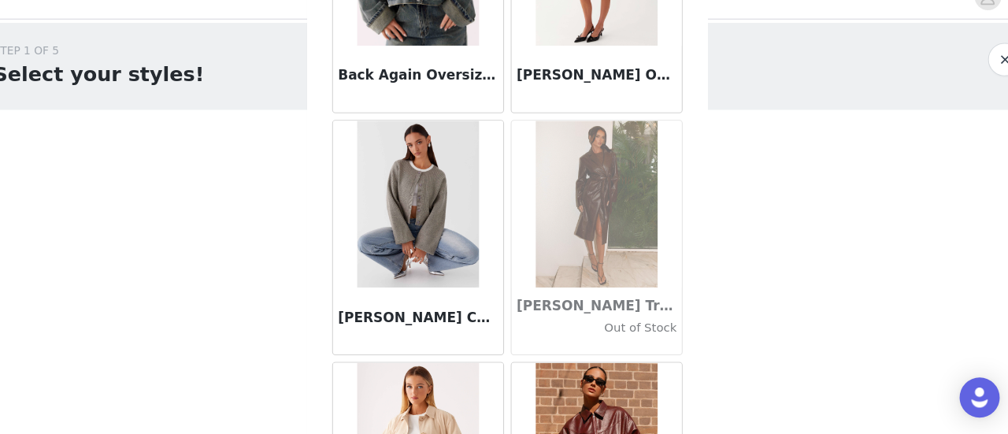
scroll to position [166, 0]
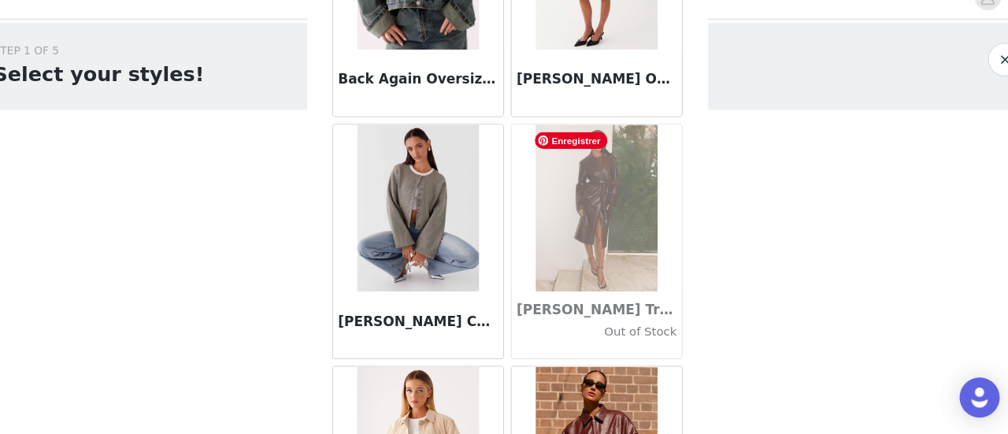
click at [562, 254] on img at bounding box center [588, 220] width 114 height 157
